Goal: Browse casually: Explore the website without a specific task or goal

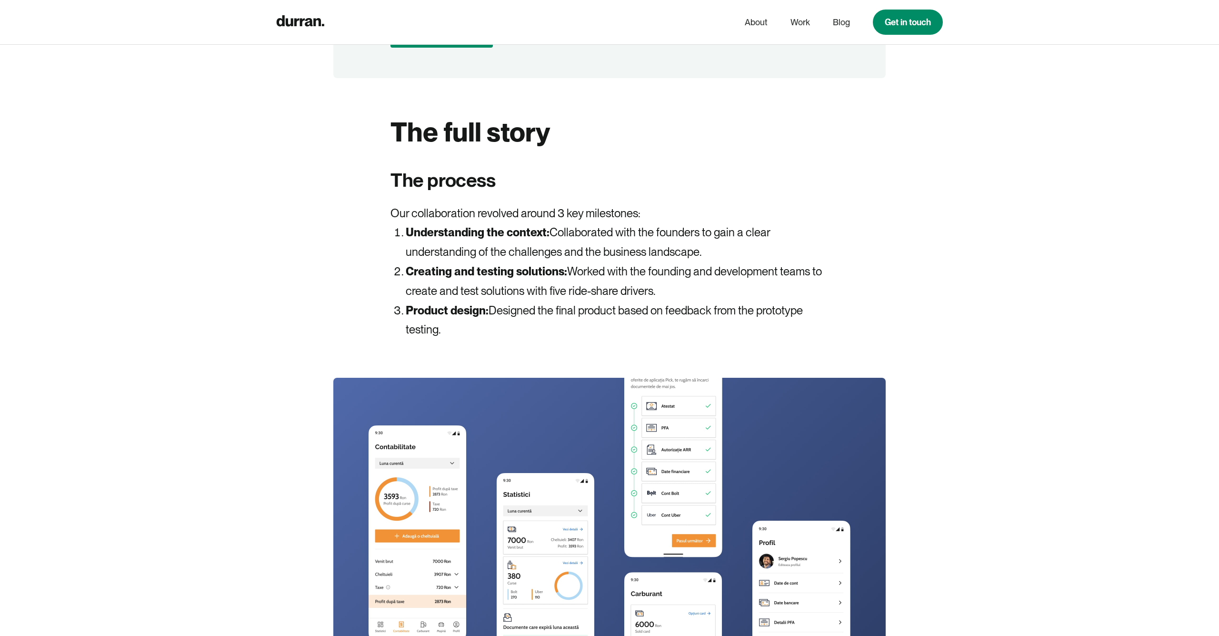
scroll to position [2233, 0]
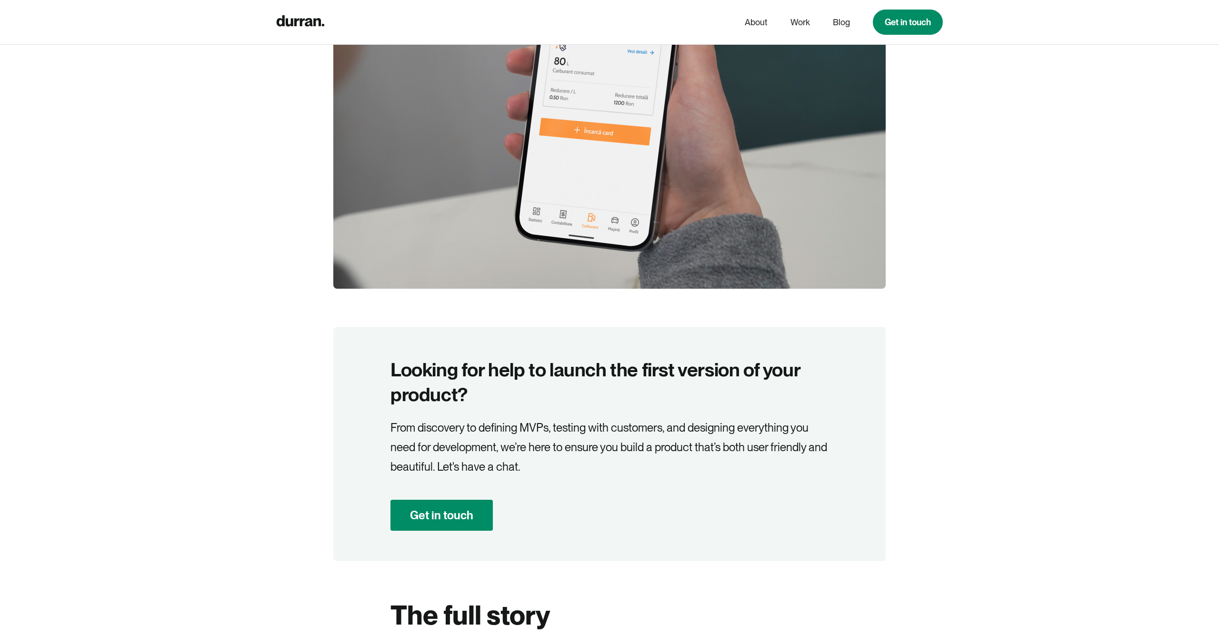
drag, startPoint x: 826, startPoint y: 512, endPoint x: 767, endPoint y: 353, distance: 169.3
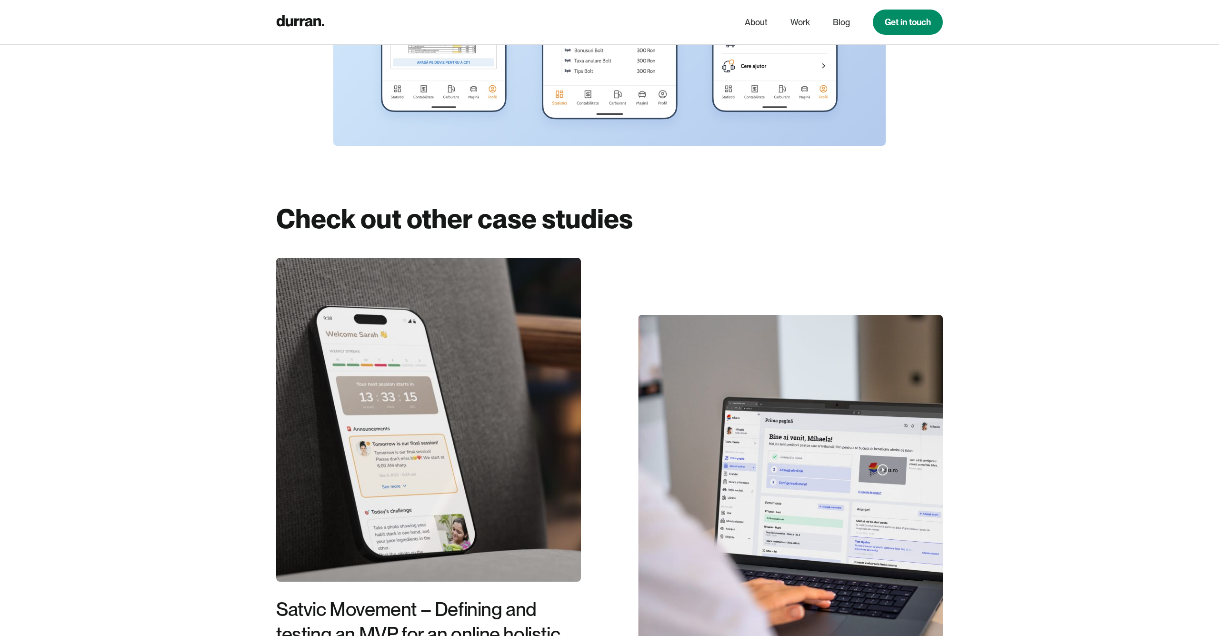
scroll to position [5789, 0]
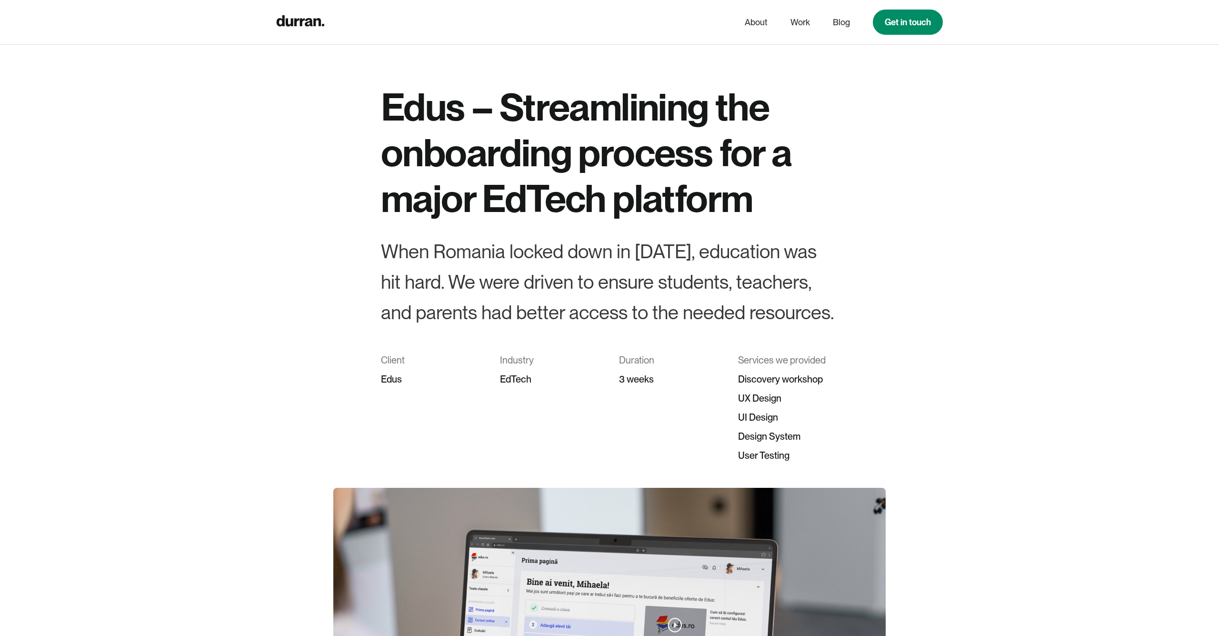
scroll to position [460, 0]
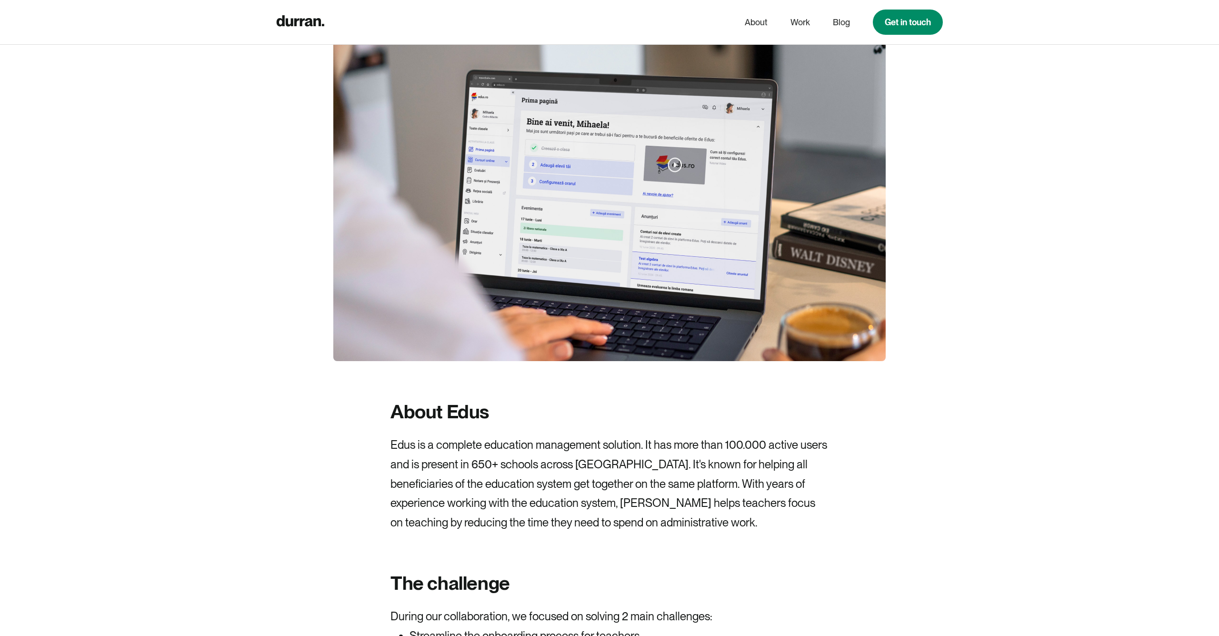
click at [675, 161] on img at bounding box center [609, 194] width 552 height 333
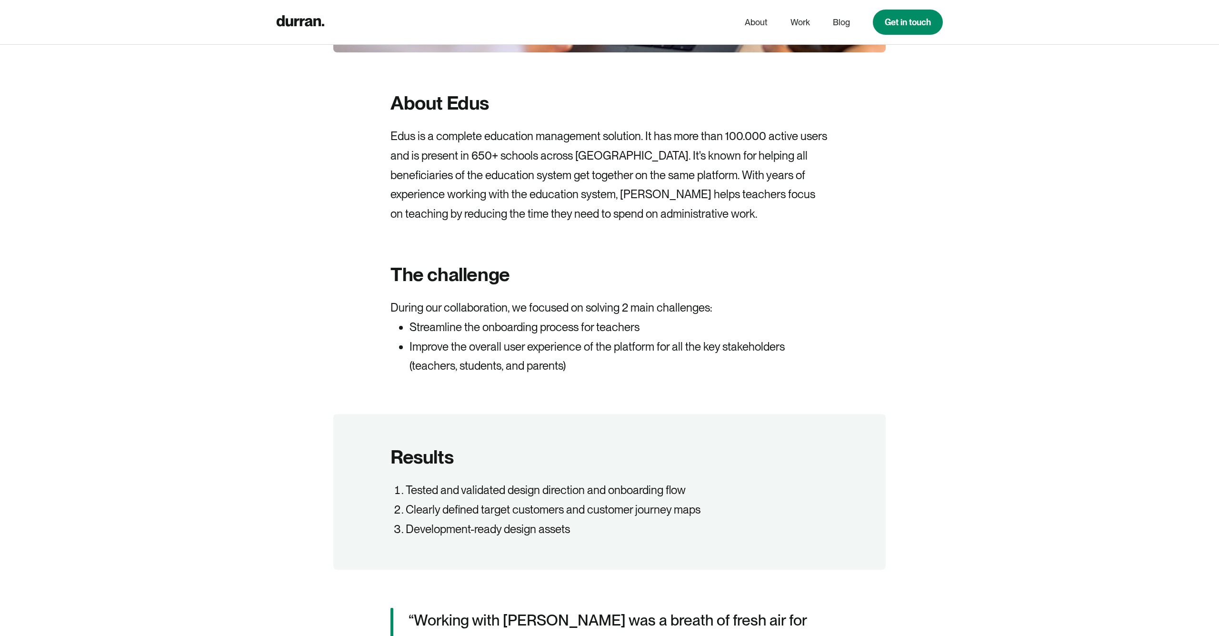
click at [603, 305] on p "During our collaboration, we focused on solving 2 main challenges:" at bounding box center [609, 308] width 438 height 20
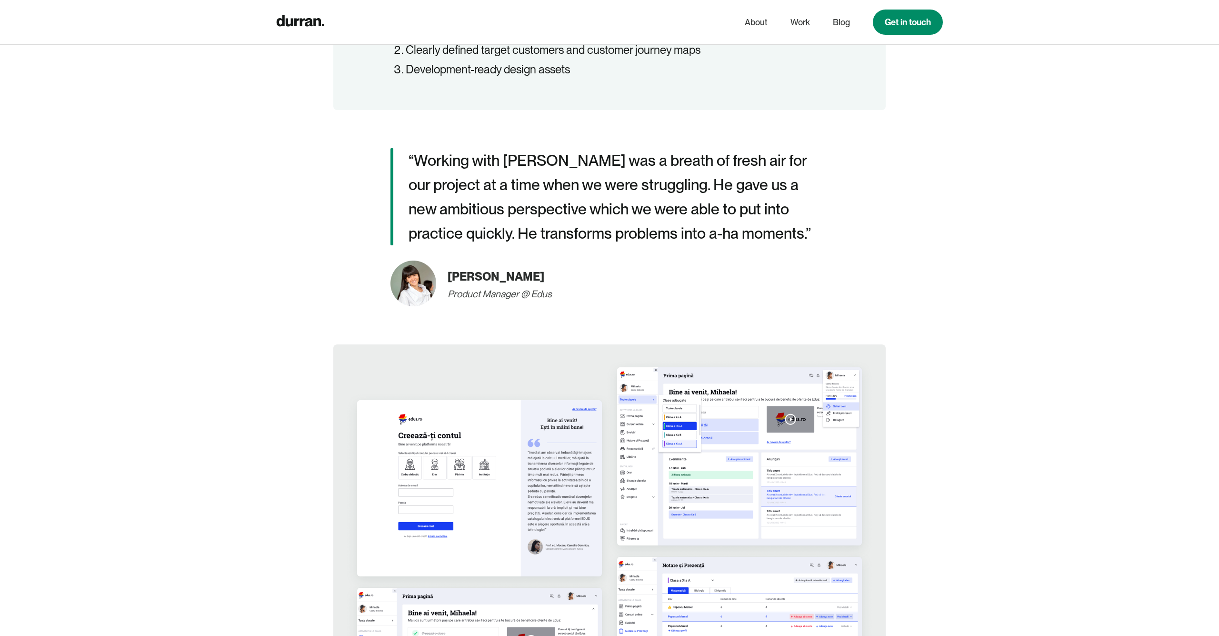
click at [515, 430] on img at bounding box center [609, 595] width 552 height 503
click at [821, 403] on img at bounding box center [609, 595] width 552 height 503
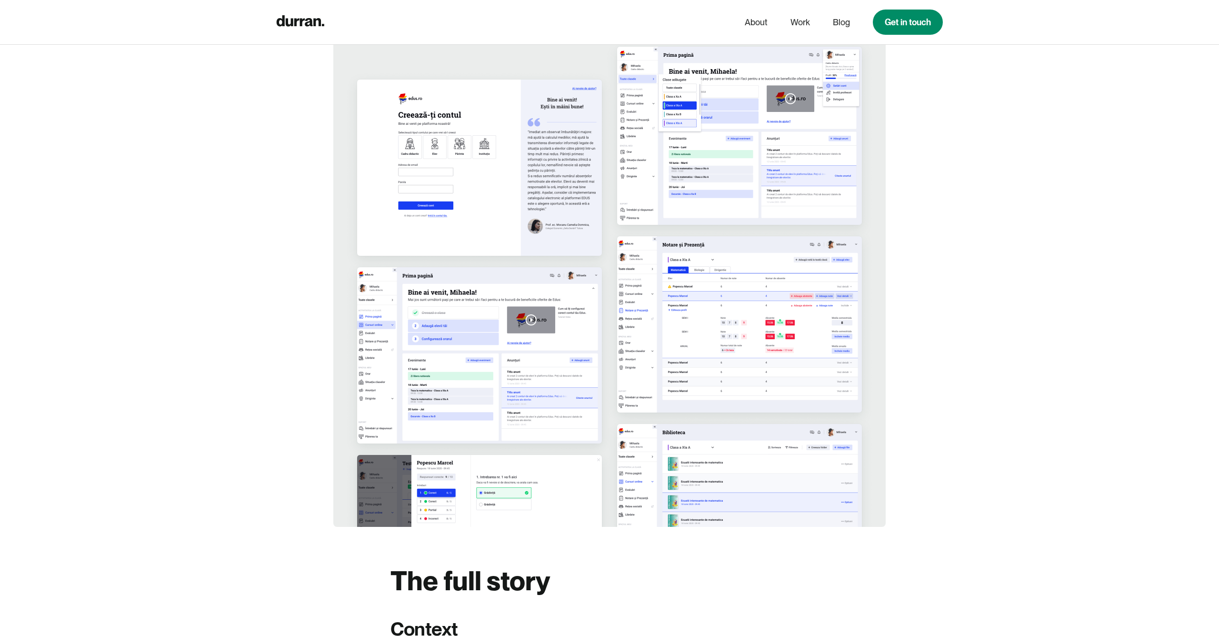
click at [497, 327] on img at bounding box center [609, 275] width 552 height 503
click at [764, 365] on img at bounding box center [609, 275] width 552 height 503
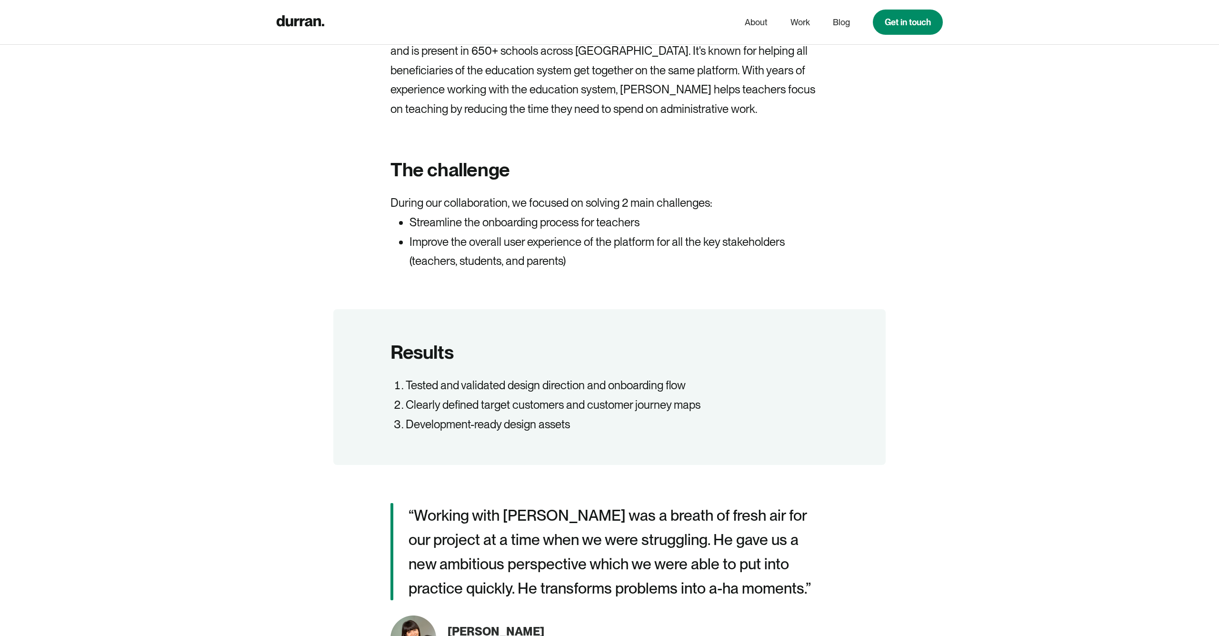
scroll to position [238, 0]
